Goal: Transaction & Acquisition: Book appointment/travel/reservation

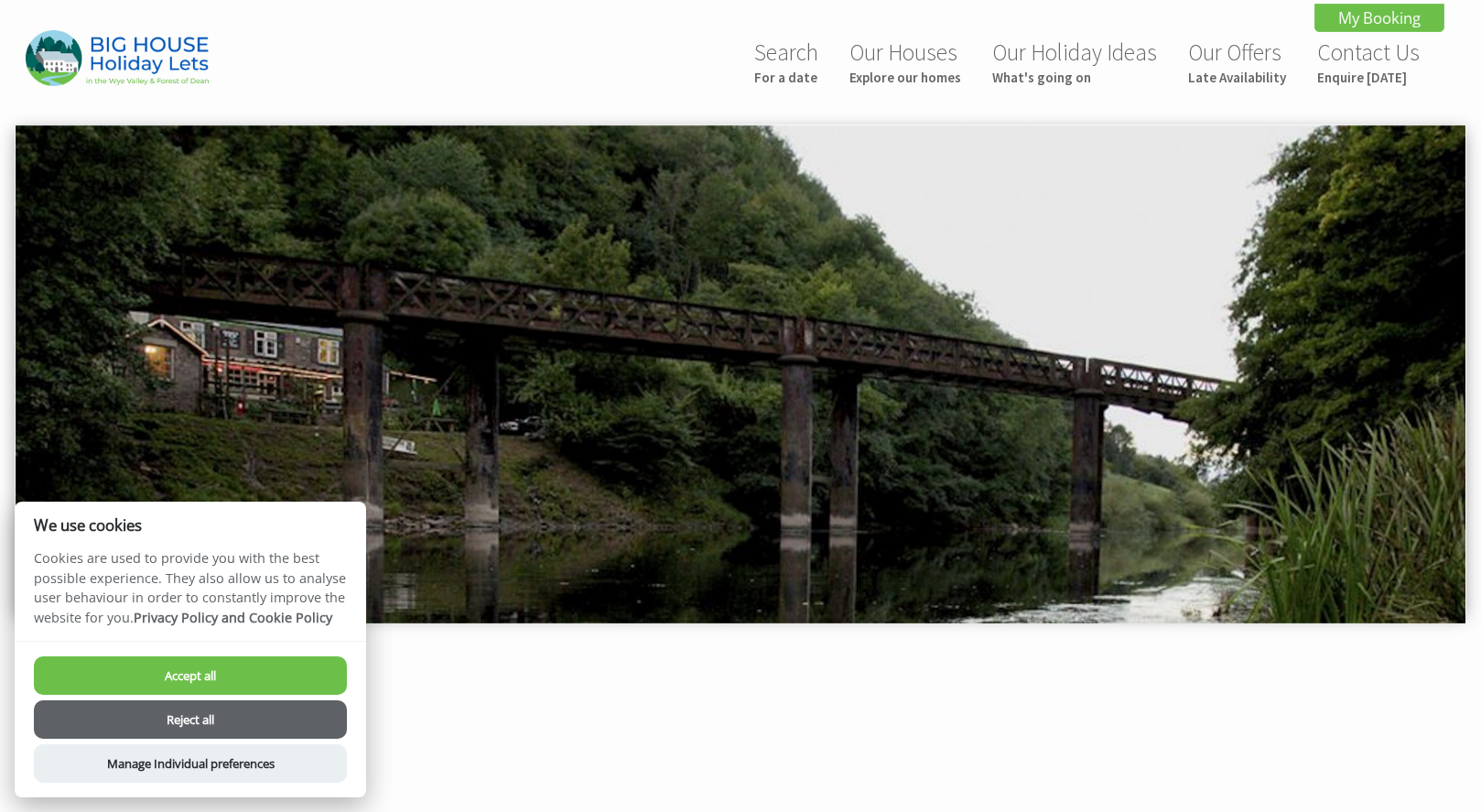
click at [198, 675] on button "Accept all" at bounding box center [190, 676] width 313 height 39
checkbox input "true"
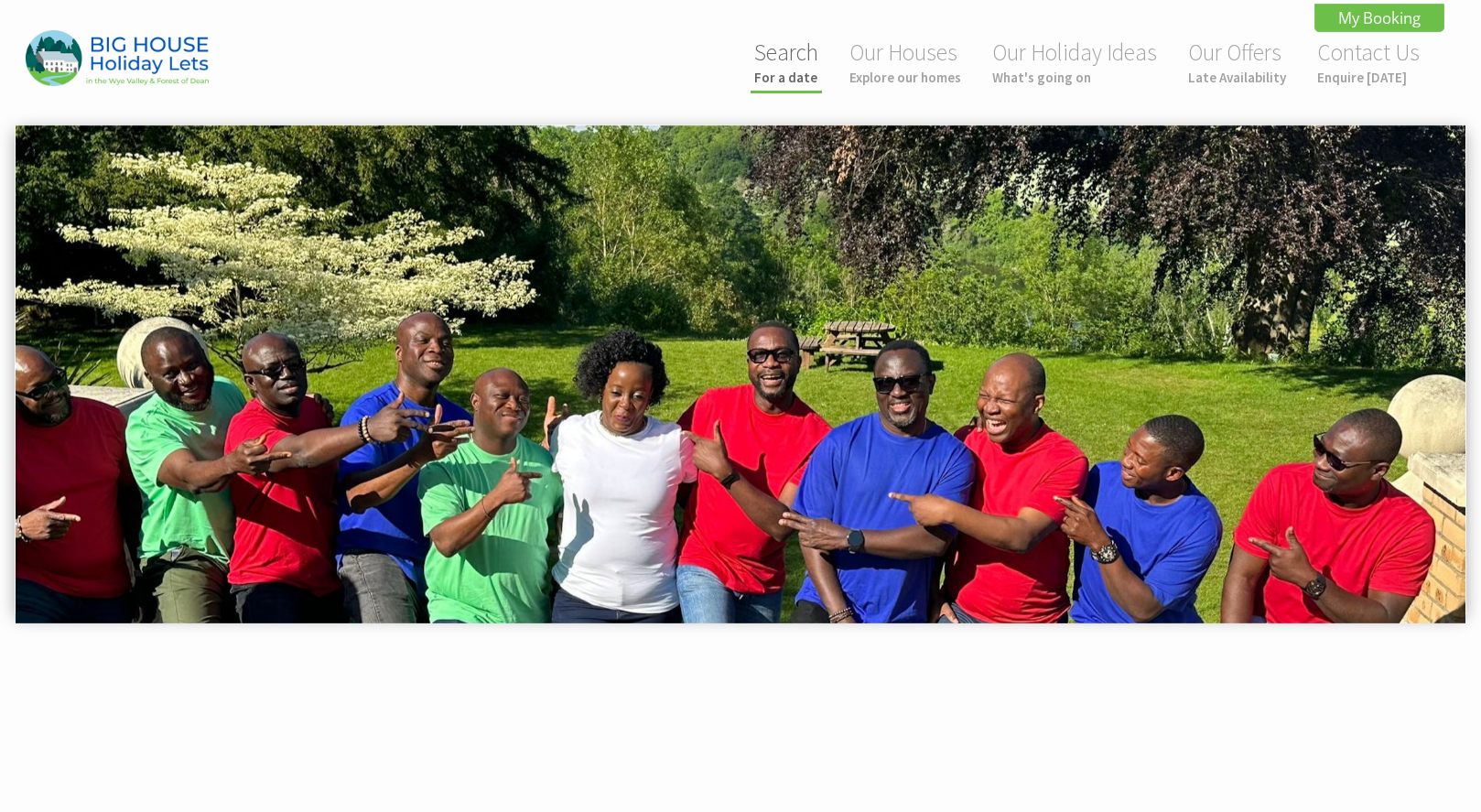
click at [774, 67] on link "Search For a date" at bounding box center [786, 62] width 64 height 48
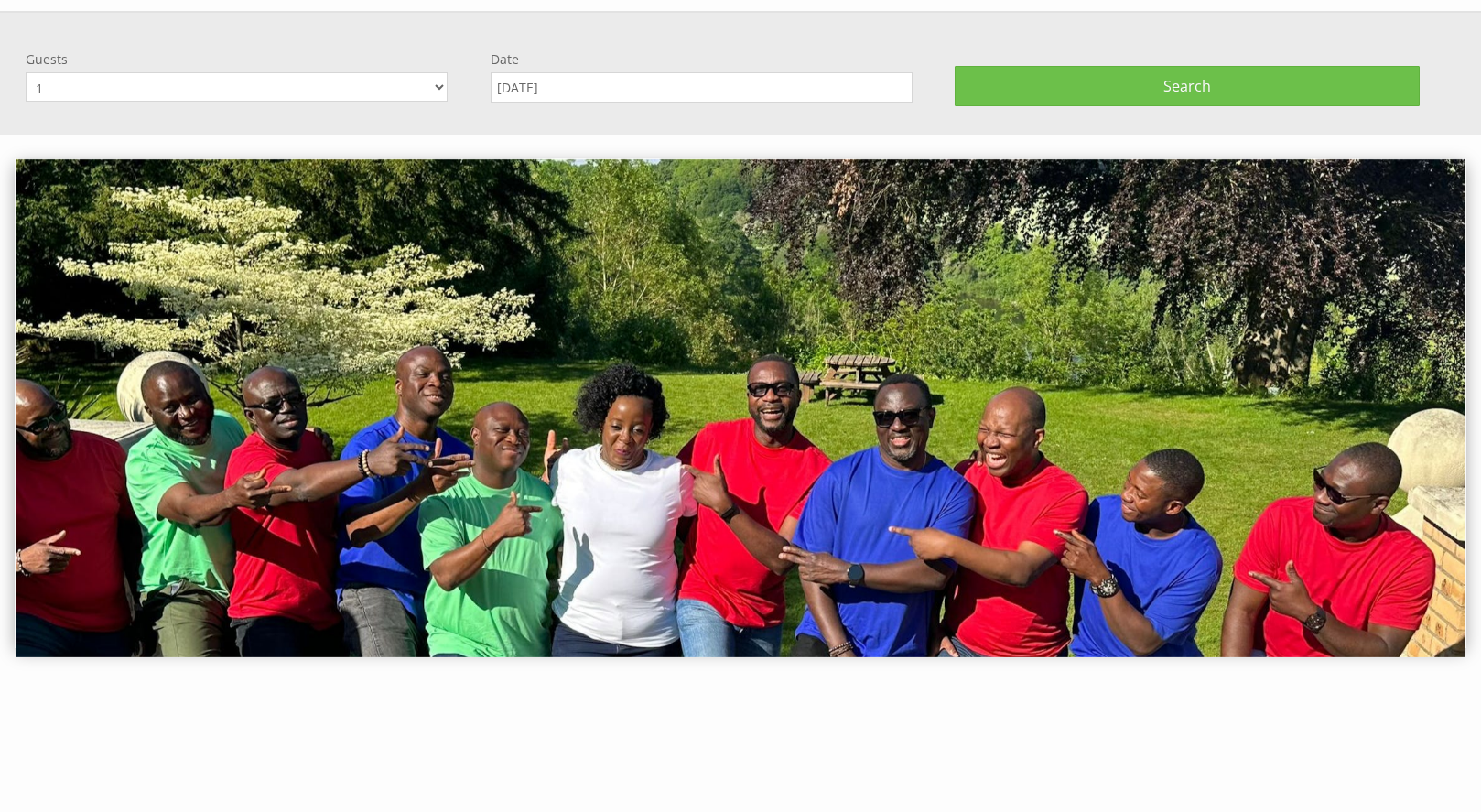
scroll to position [124, 0]
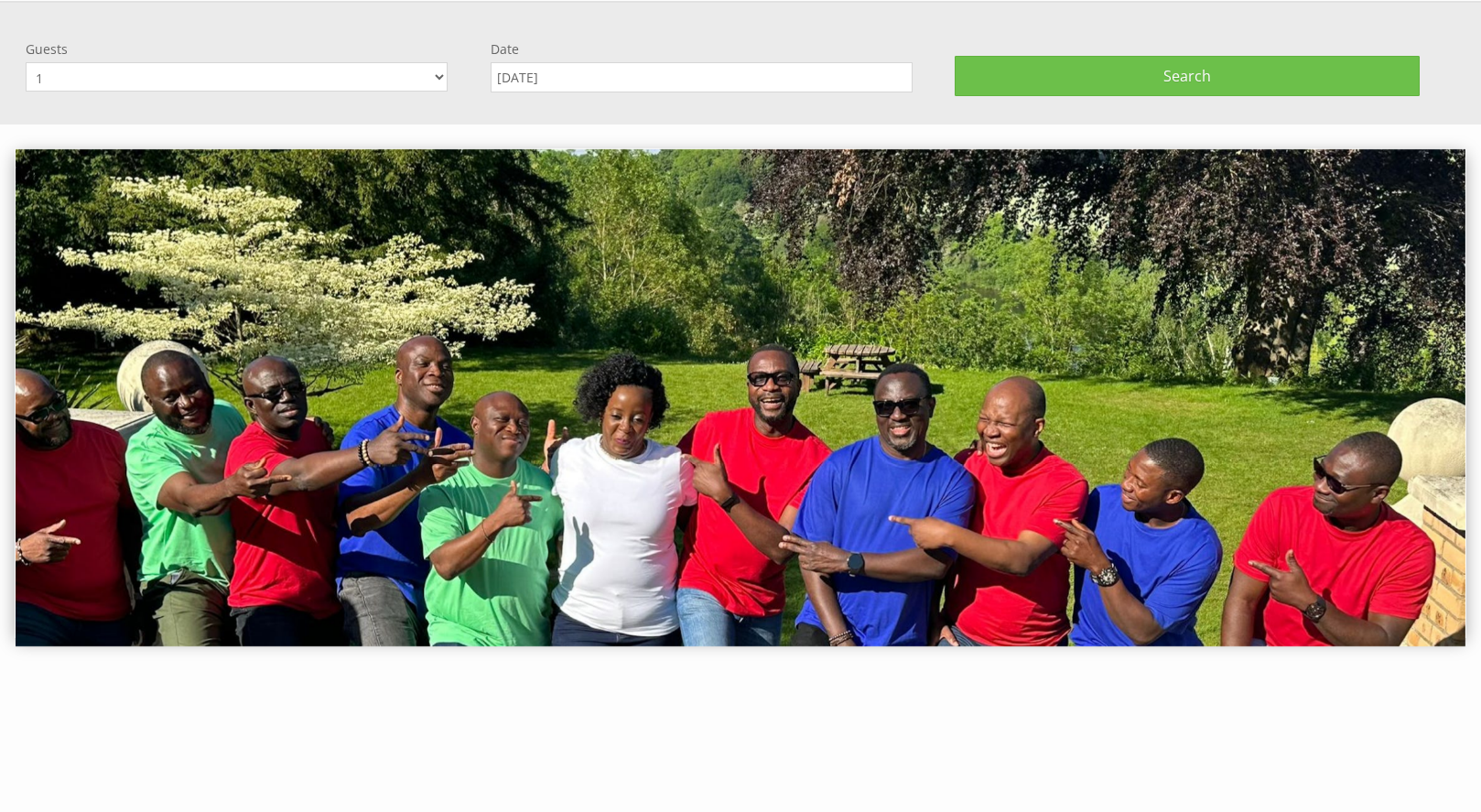
select select "10"
click at [587, 84] on input "[DATE]" at bounding box center [701, 76] width 421 height 30
click at [721, 82] on input "21/05/2026" at bounding box center [701, 76] width 421 height 30
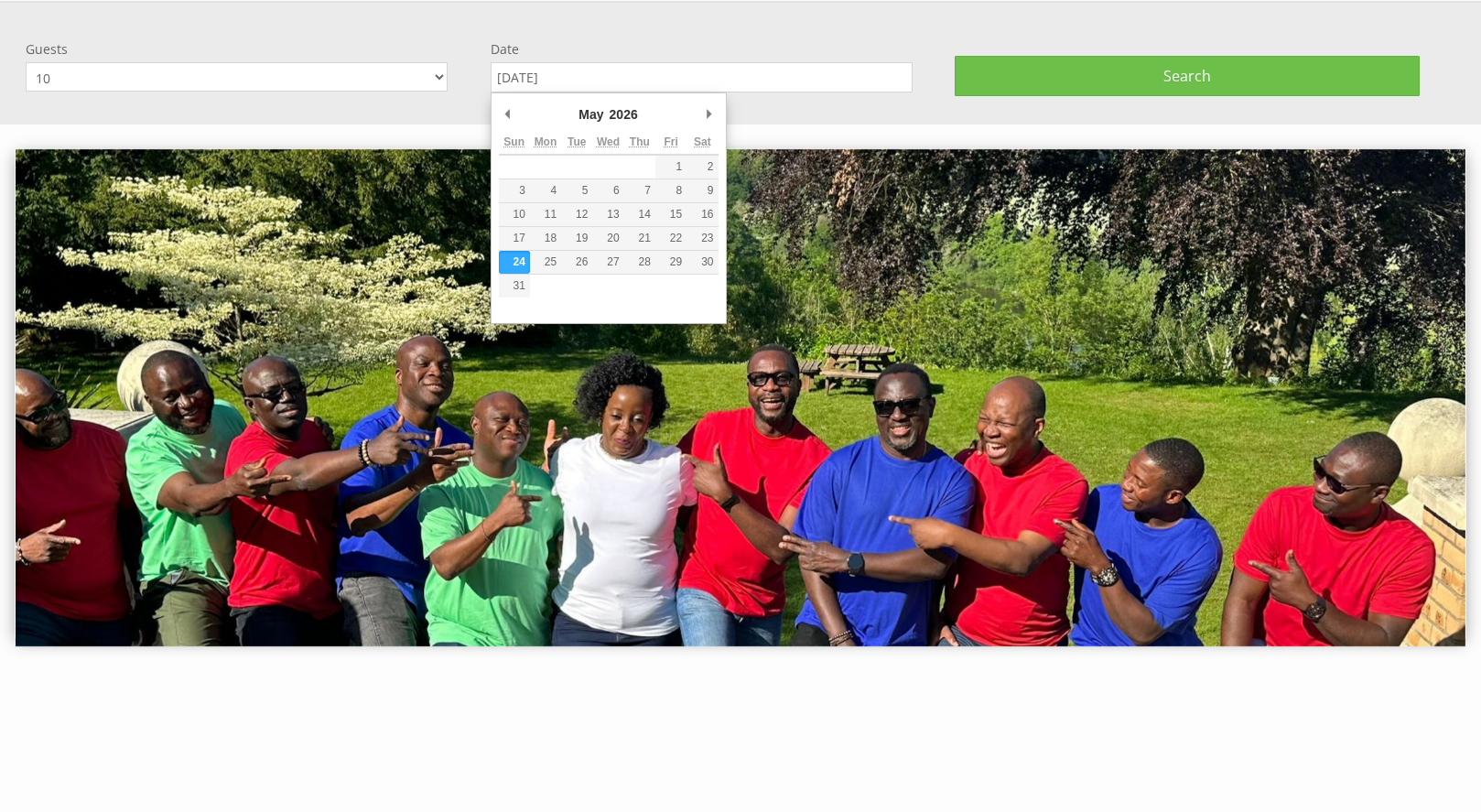
click at [646, 77] on input "24/05/2026" at bounding box center [701, 76] width 421 height 30
type input "21/05/2026"
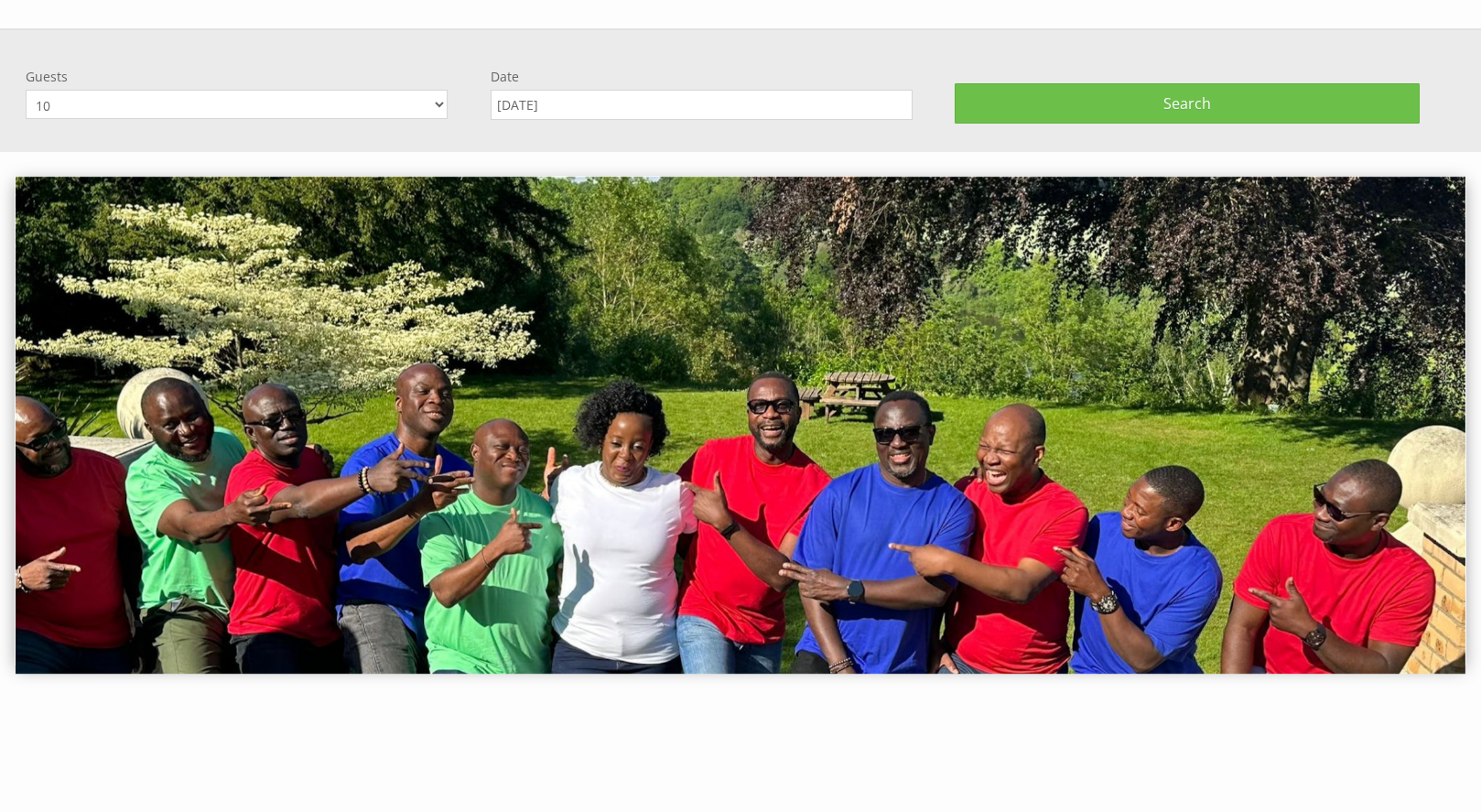
scroll to position [77, 0]
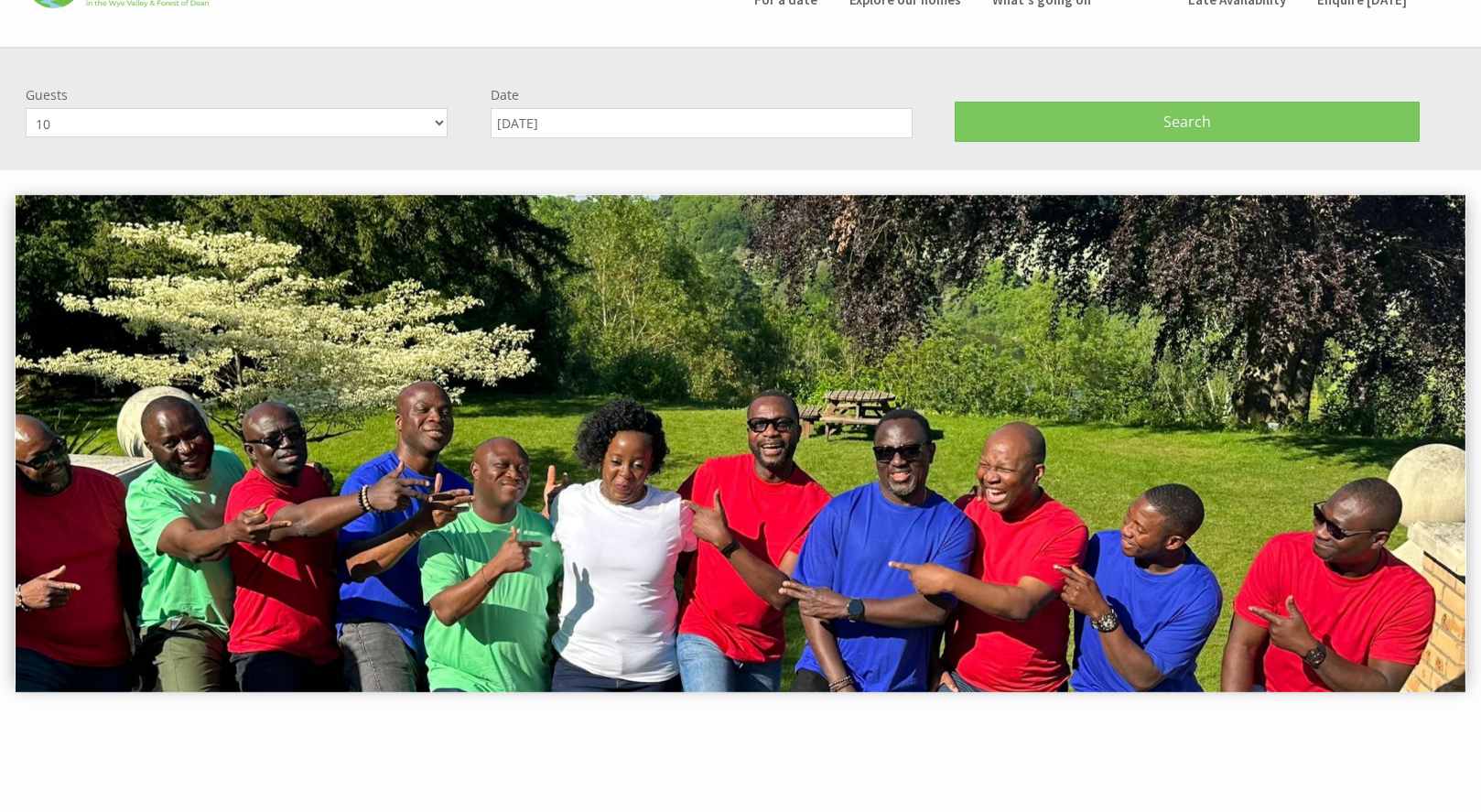
click at [1097, 113] on button "Search" at bounding box center [1187, 122] width 465 height 41
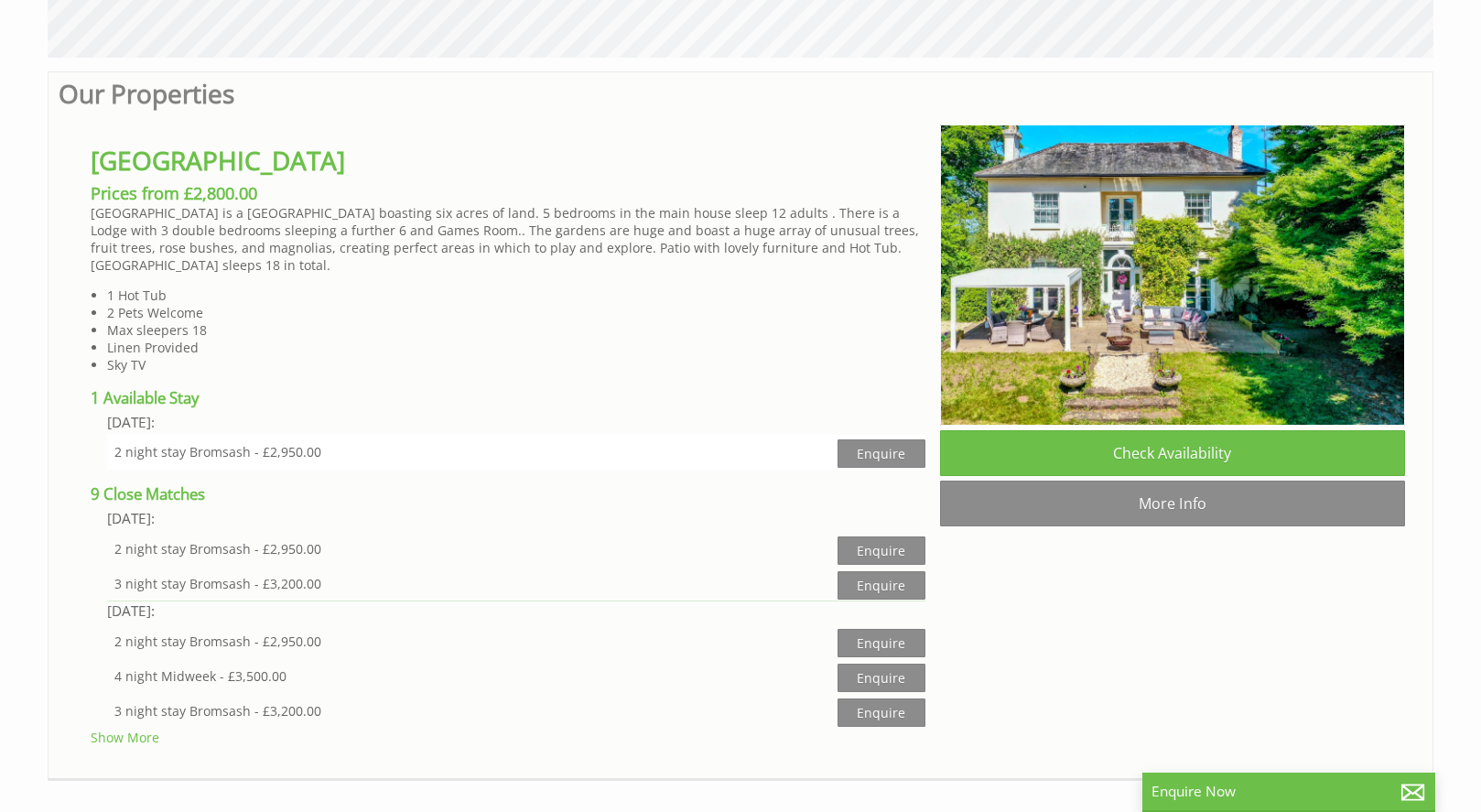
scroll to position [925, 0]
click at [301, 580] on div "3 night stay Bromsash - £3,200.00" at bounding box center [476, 583] width 723 height 17
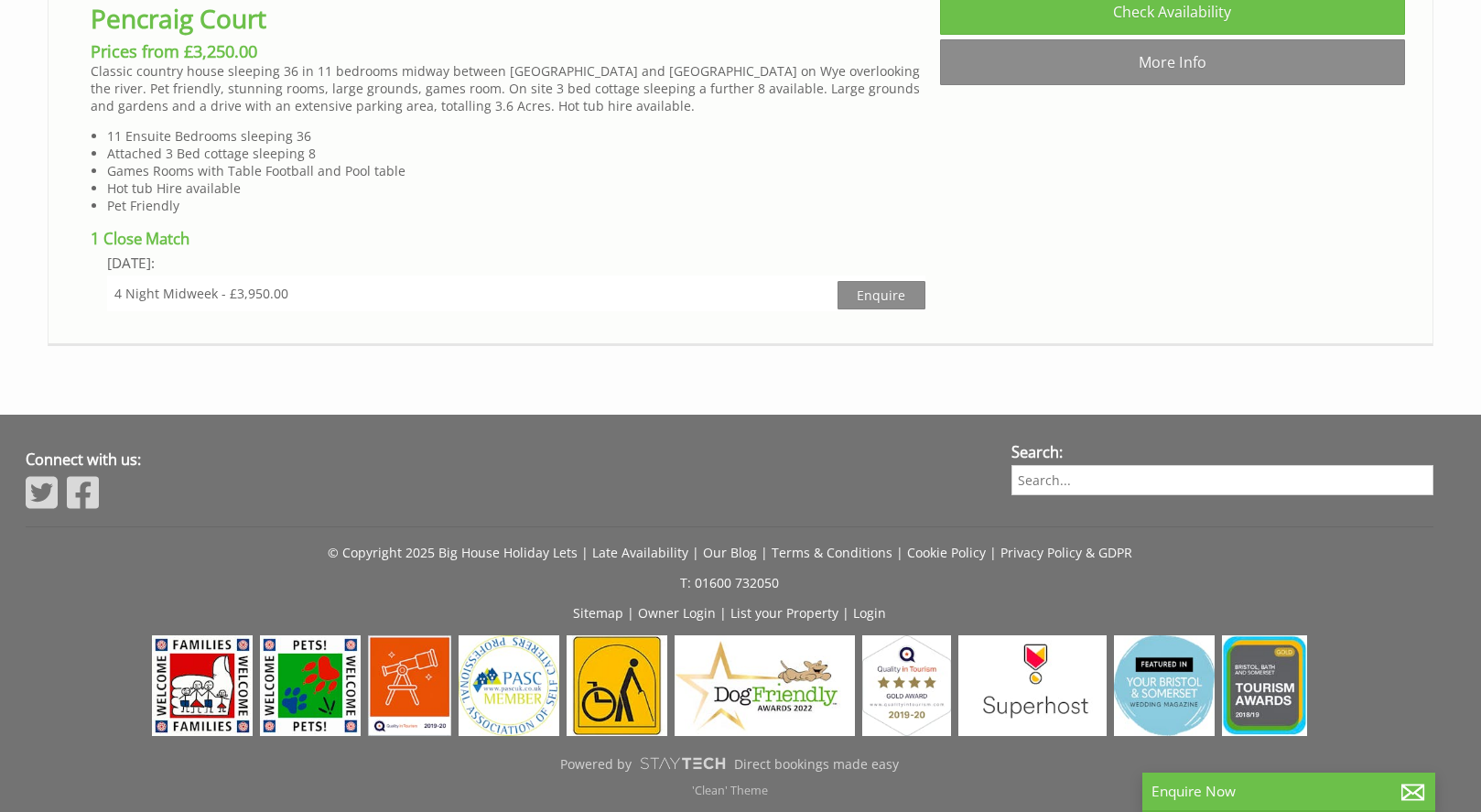
scroll to position [7103, 0]
select select "10"
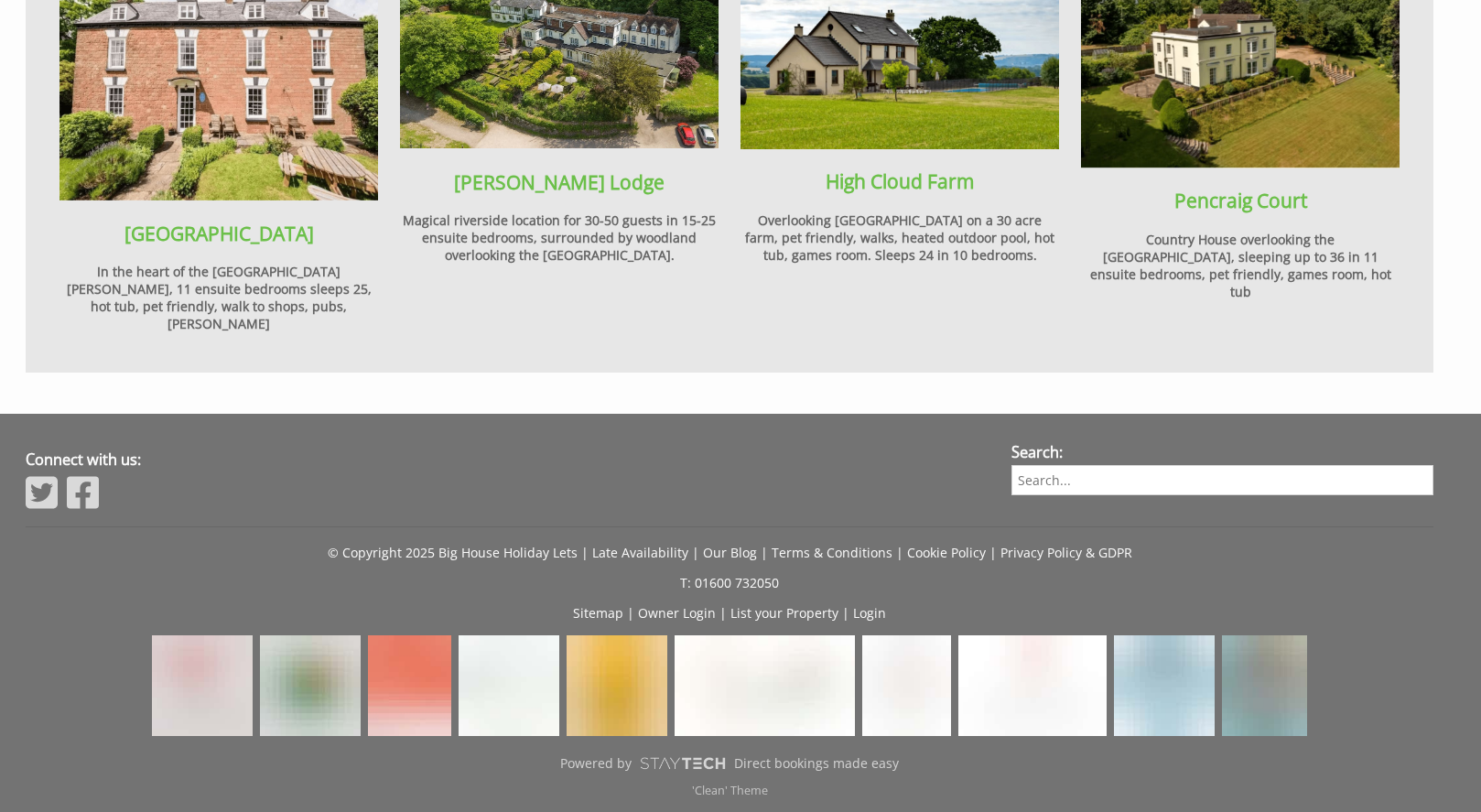
scroll to position [77, 0]
